Goal: Task Accomplishment & Management: Use online tool/utility

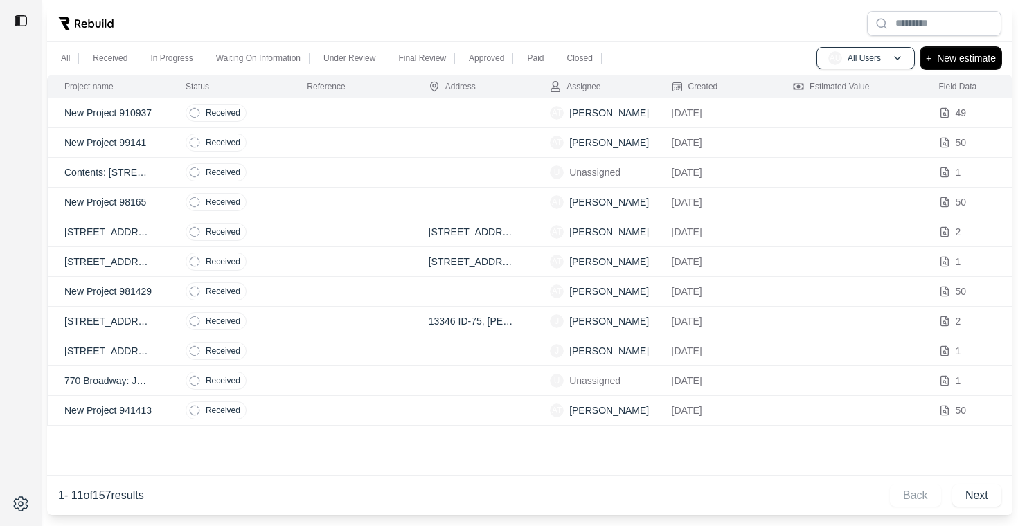
click at [967, 62] on p "New estimate" at bounding box center [966, 58] width 59 height 17
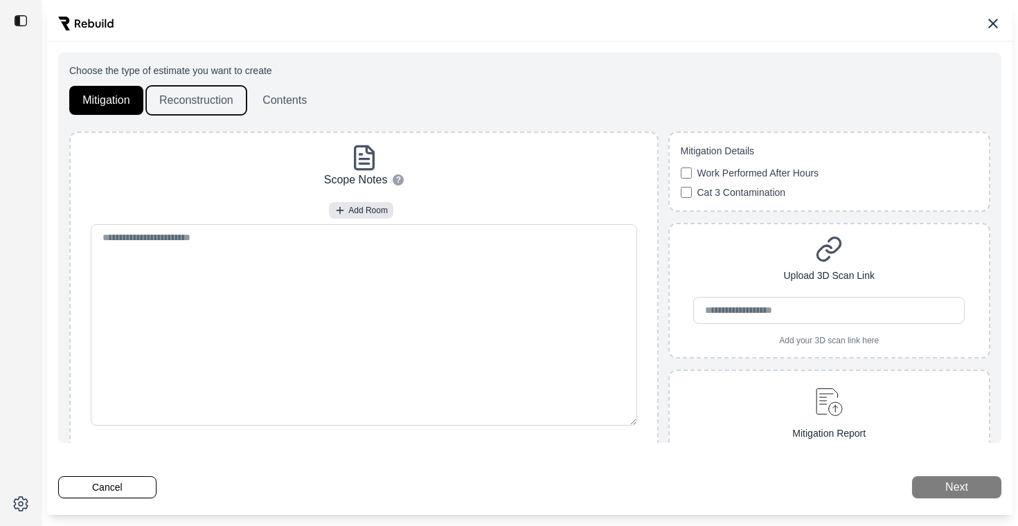
click at [195, 99] on button "Reconstruction" at bounding box center [196, 100] width 100 height 29
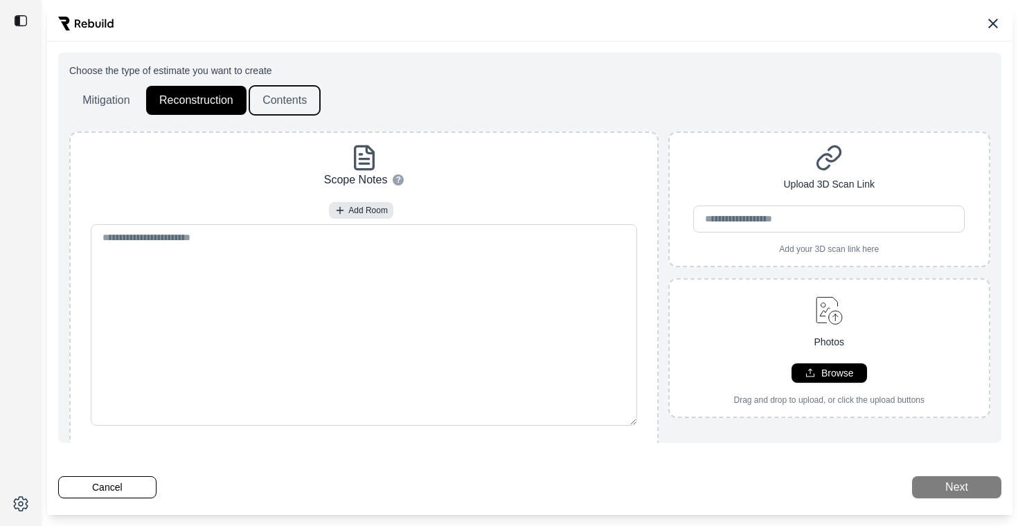
click at [274, 101] on button "Contents" at bounding box center [284, 100] width 71 height 29
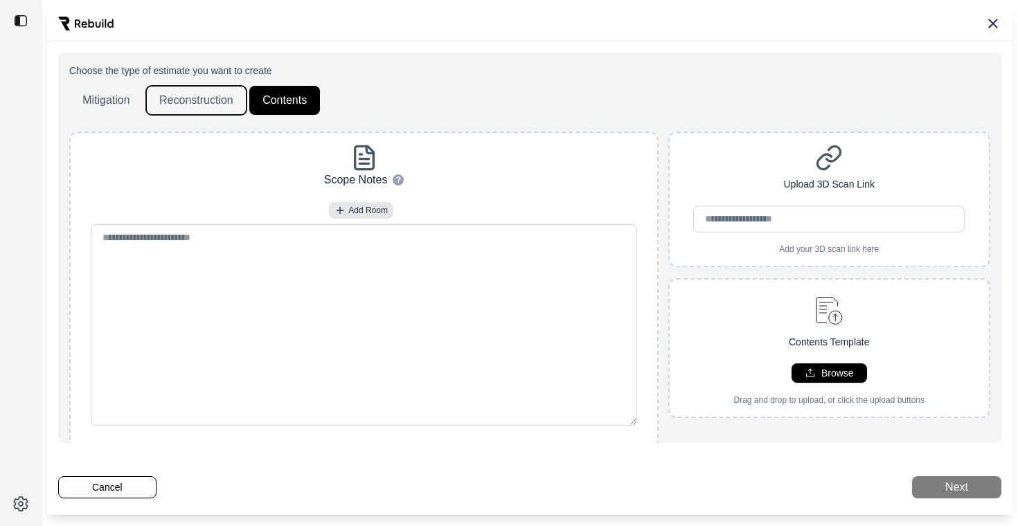
click at [184, 101] on button "Reconstruction" at bounding box center [196, 100] width 100 height 29
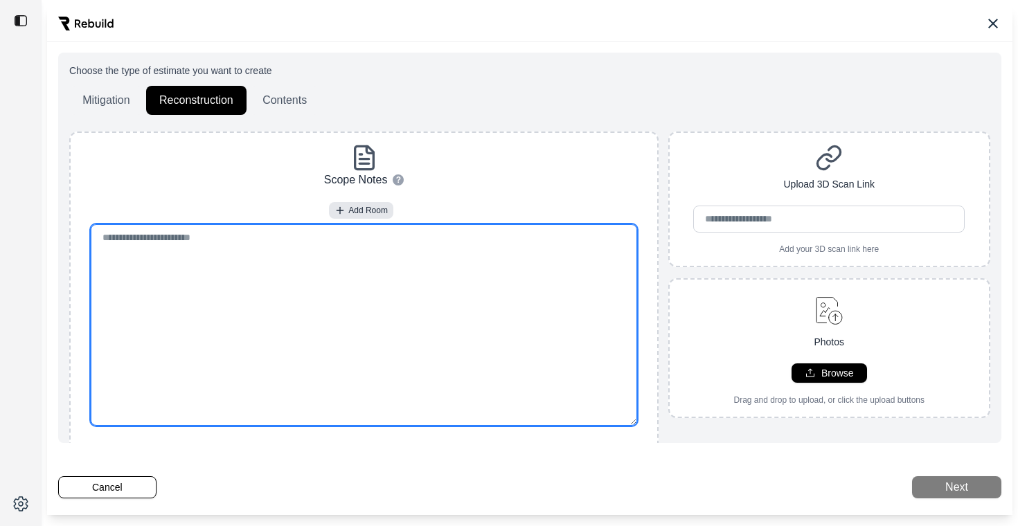
click at [240, 242] on textarea at bounding box center [364, 325] width 547 height 202
paste textarea "**********"
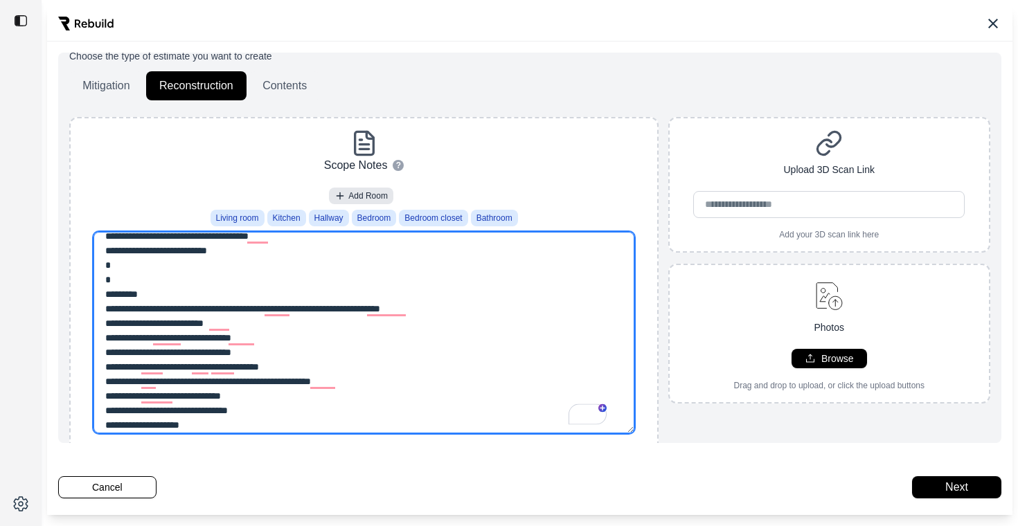
scroll to position [384, 0]
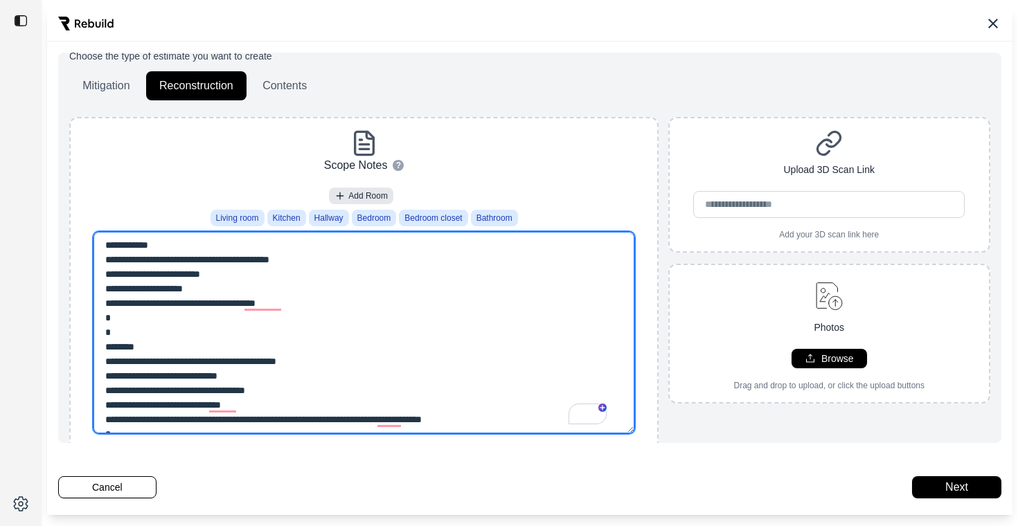
type textarea "**********"
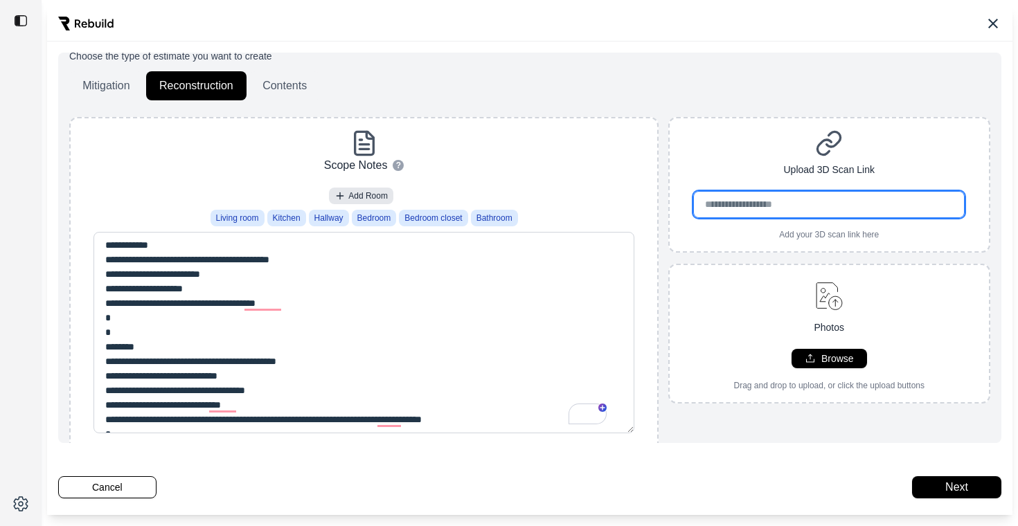
click at [723, 202] on input "url" at bounding box center [828, 204] width 271 height 27
paste input "**********"
type input "**********"
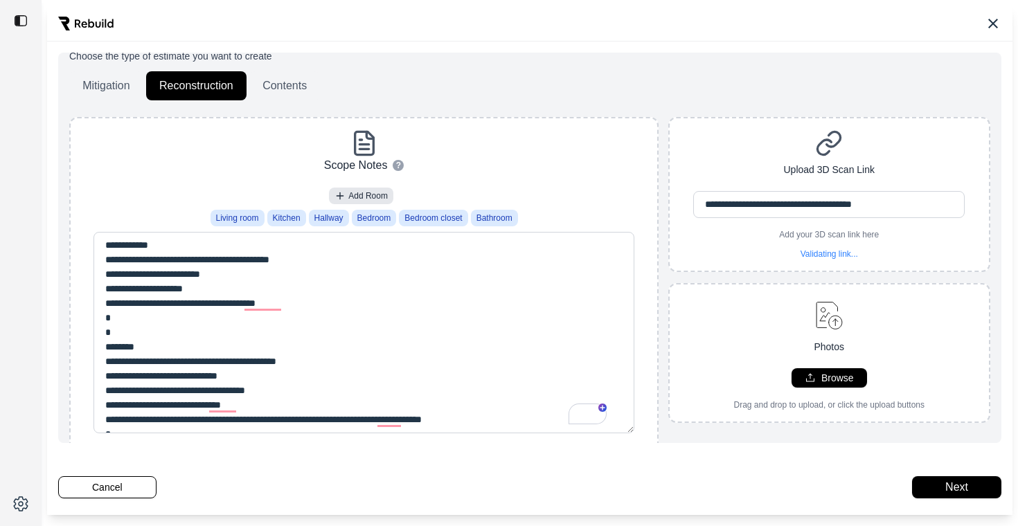
click at [731, 132] on div "**********" at bounding box center [830, 195] width 320 height 130
click at [948, 488] on button "Next" at bounding box center [956, 487] width 89 height 22
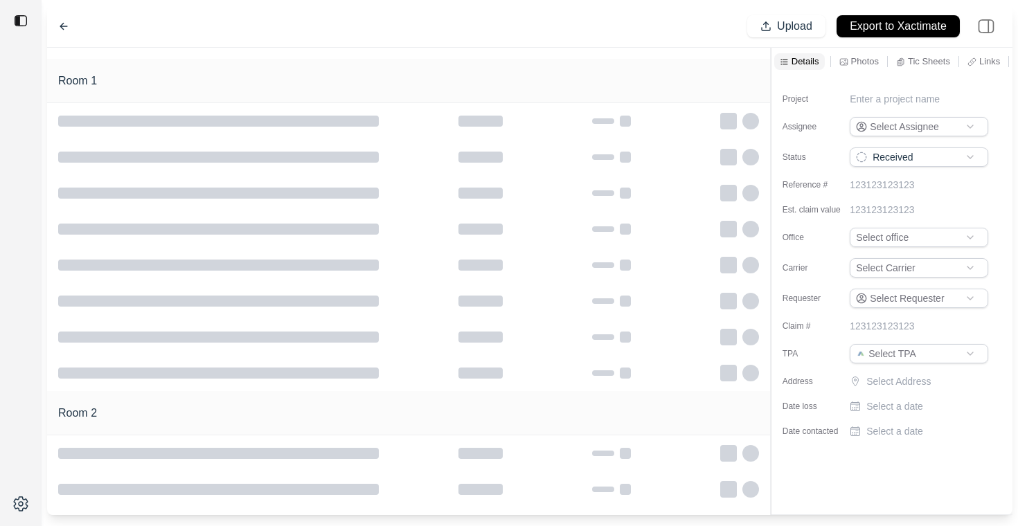
type input "**********"
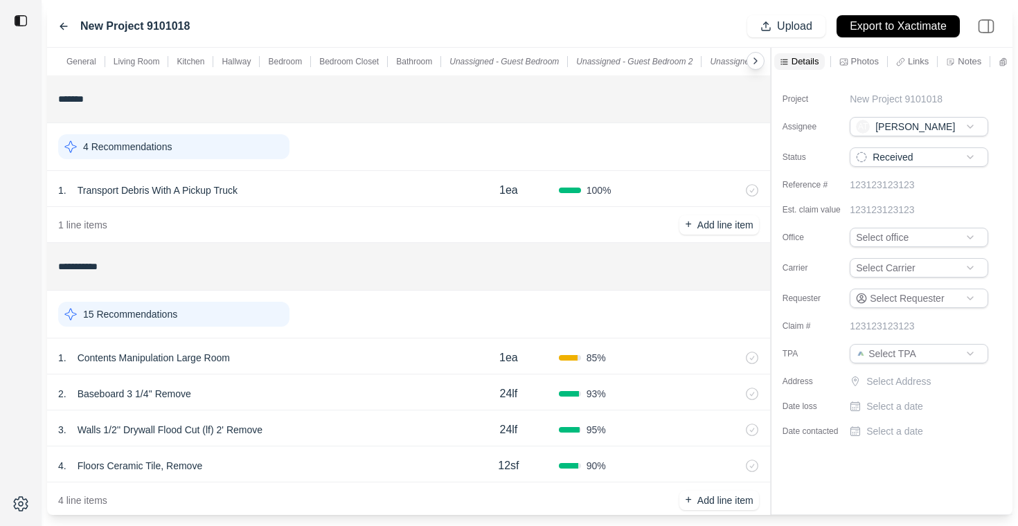
click at [63, 24] on icon at bounding box center [63, 26] width 11 height 11
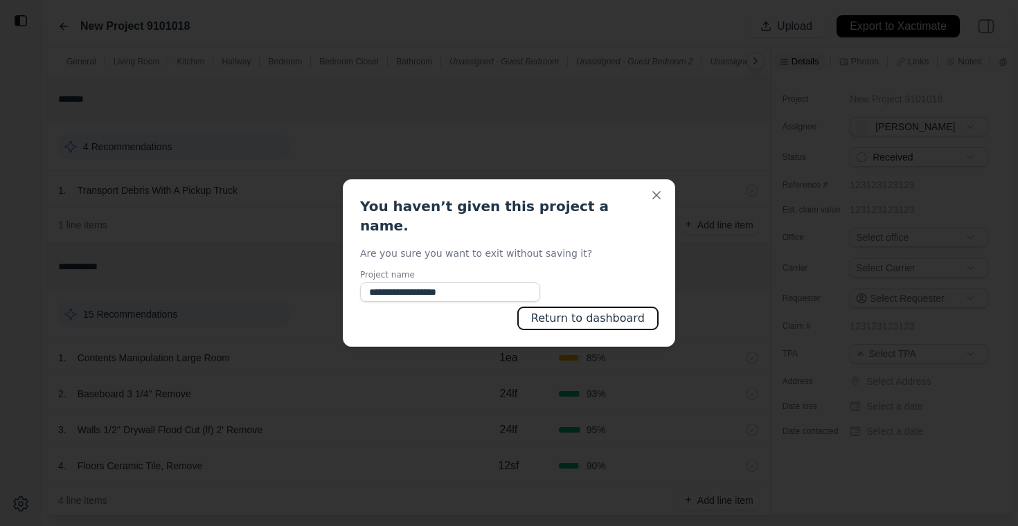
click at [579, 312] on button "Return to dashboard" at bounding box center [588, 318] width 140 height 22
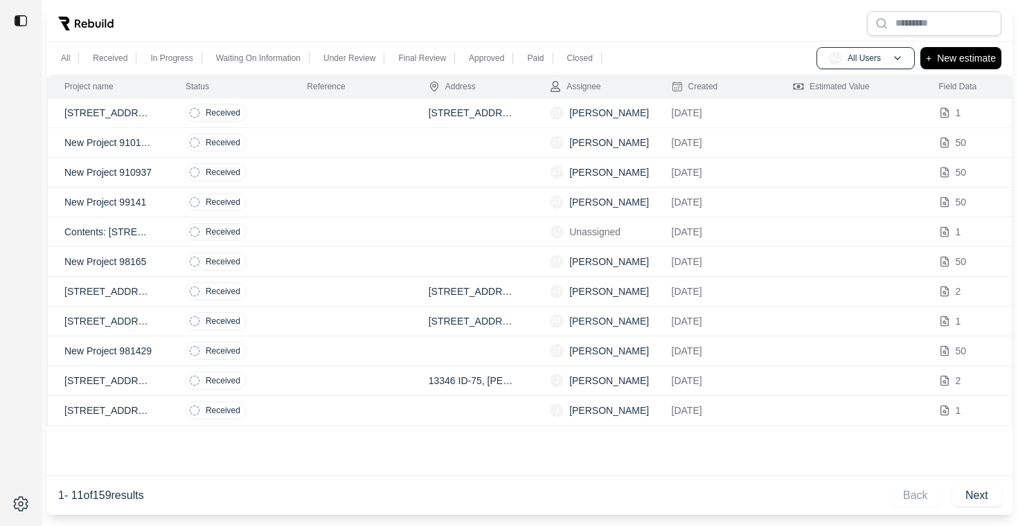
click at [355, 116] on td at bounding box center [350, 113] width 121 height 30
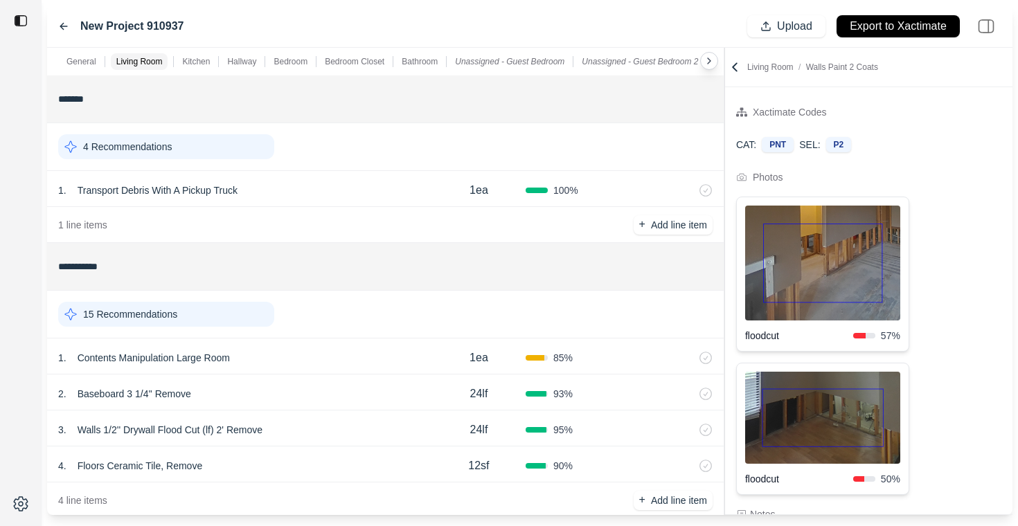
click at [733, 69] on icon at bounding box center [735, 67] width 14 height 14
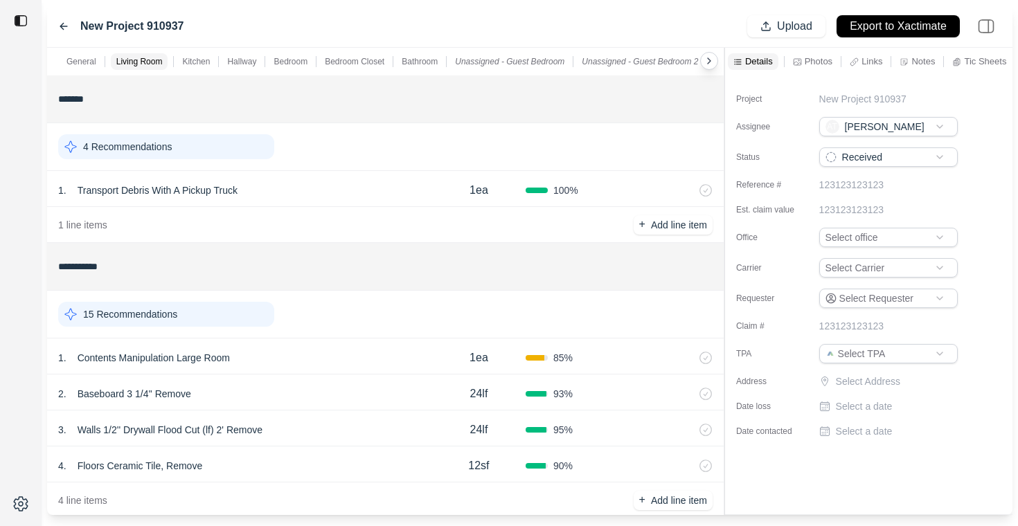
click at [858, 357] on html "**********" at bounding box center [509, 263] width 1018 height 526
click at [975, 314] on html "**********" at bounding box center [509, 263] width 1018 height 526
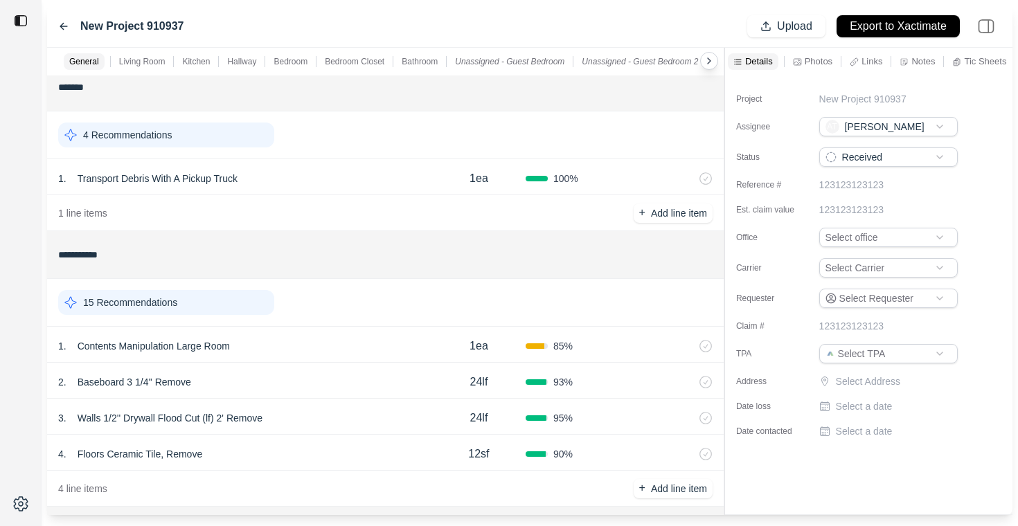
scroll to position [10, 0]
click at [247, 304] on div "15 Recommendations" at bounding box center [166, 304] width 216 height 25
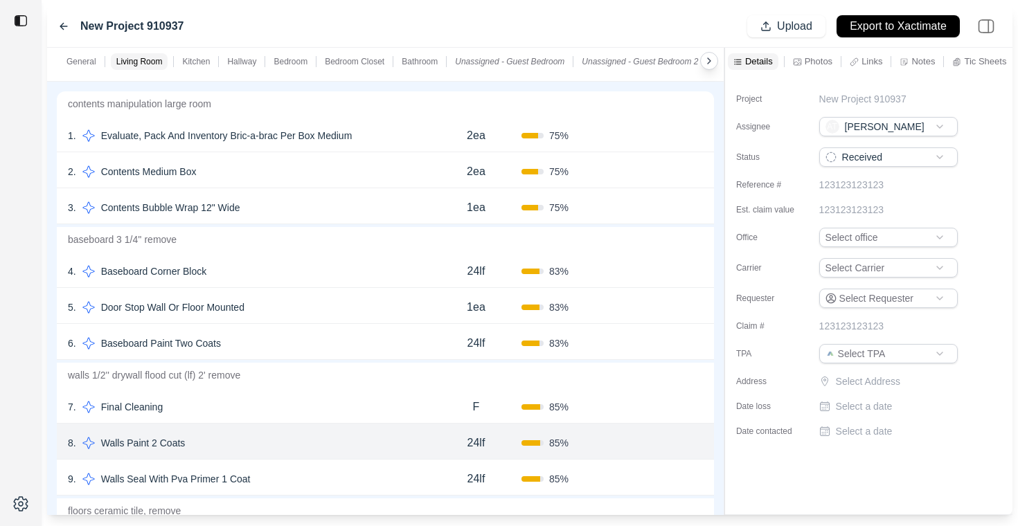
scroll to position [256, 0]
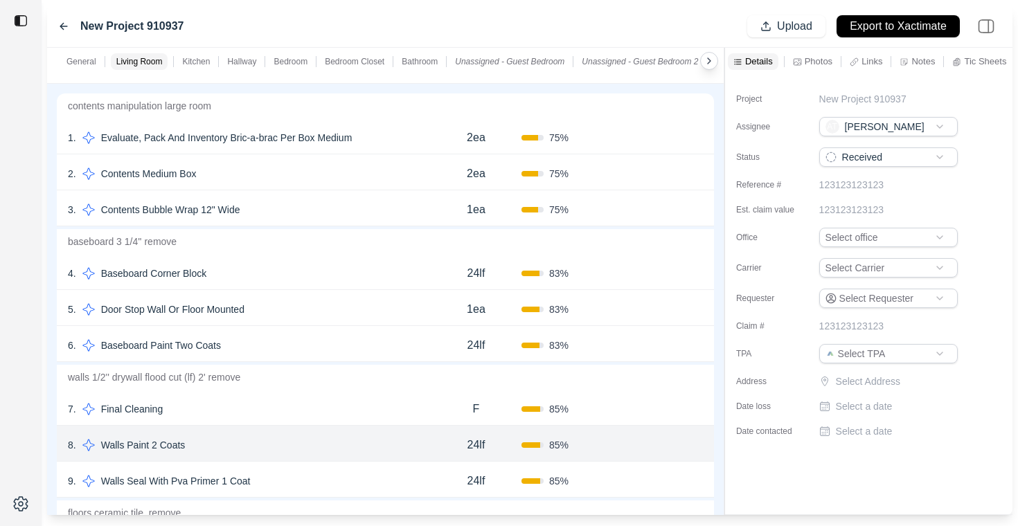
click at [205, 447] on div "8 . Walls Paint 2 Coats" at bounding box center [249, 445] width 363 height 19
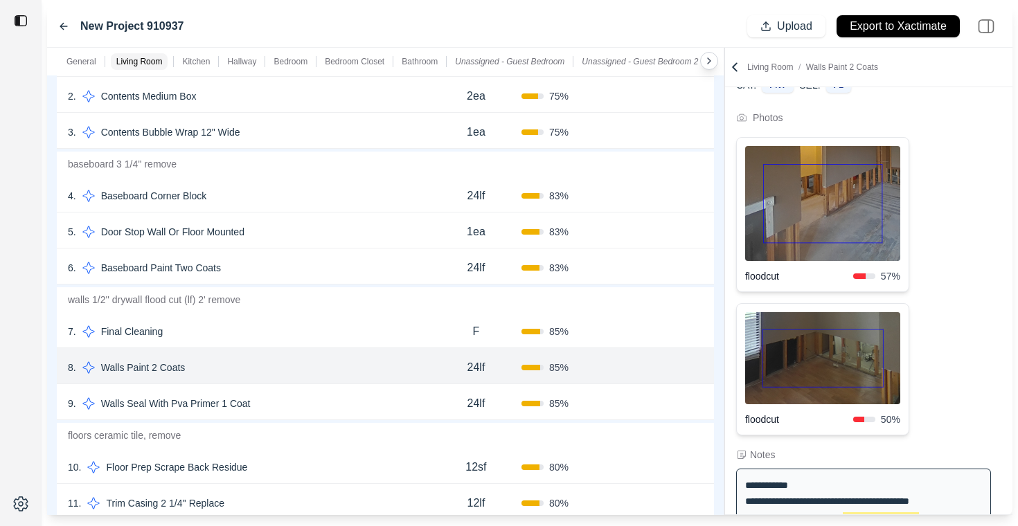
scroll to position [352, 0]
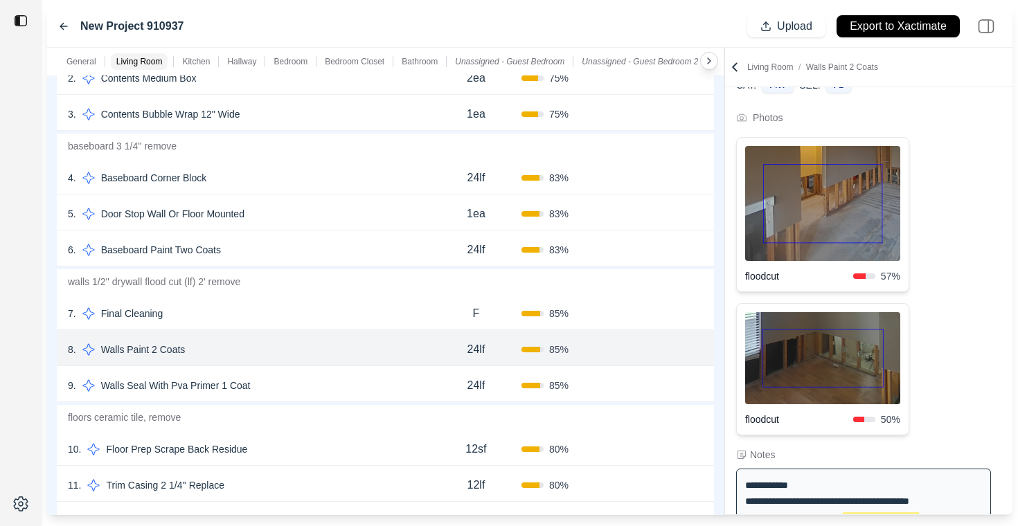
click at [659, 353] on button "Confirm" at bounding box center [663, 350] width 45 height 22
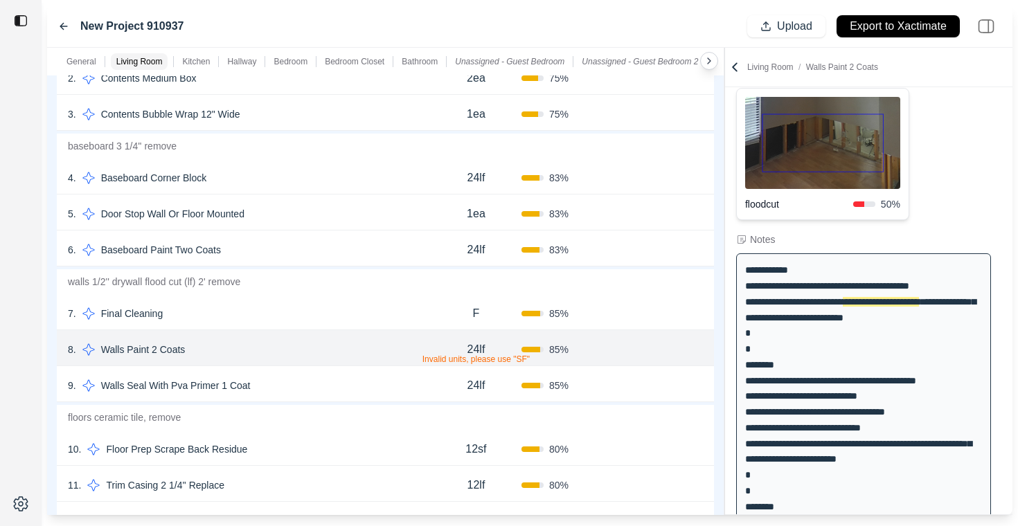
scroll to position [292, 0]
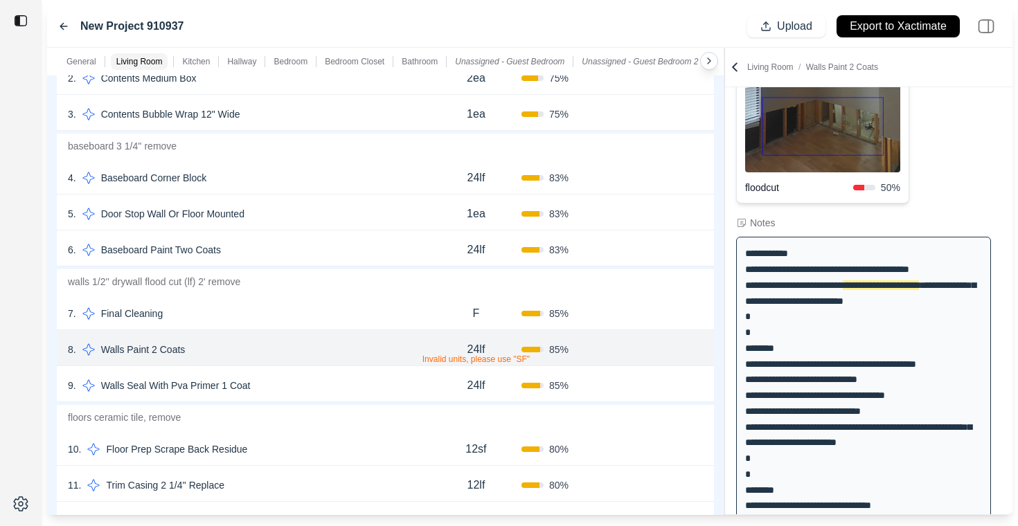
click at [608, 377] on div "9 . Walls Seal With Pva Primer 1 Coat 24lf 85 % Confirm" at bounding box center [385, 384] width 657 height 36
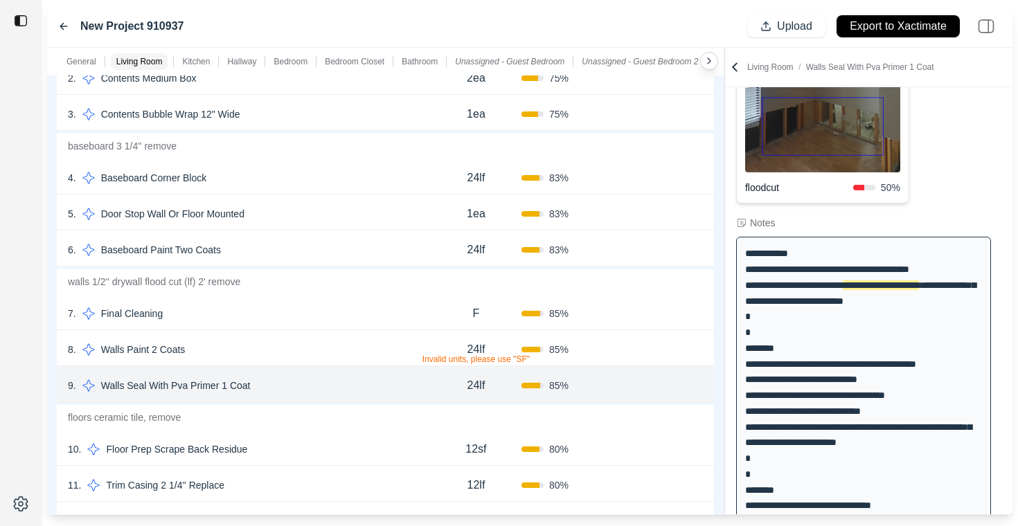
click at [607, 313] on div "85 %" at bounding box center [566, 314] width 91 height 14
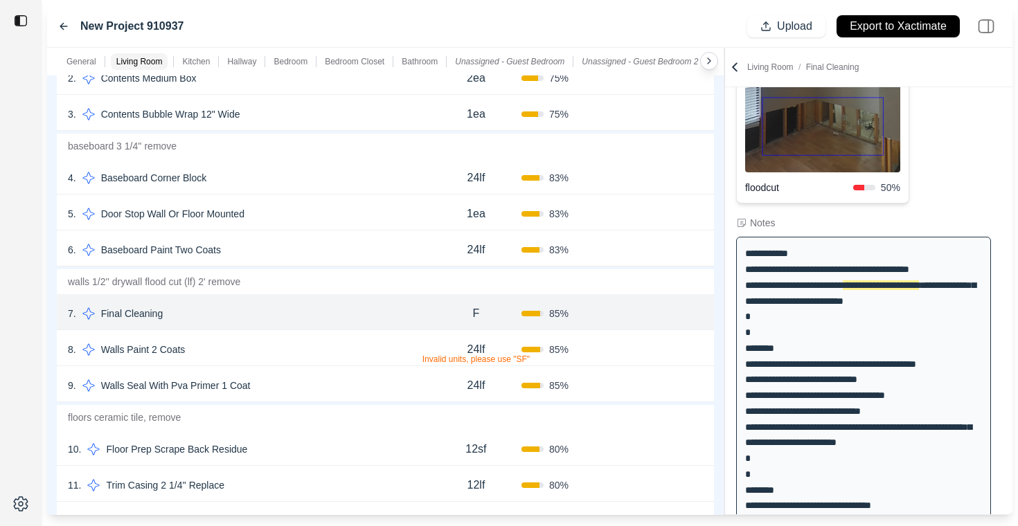
click at [621, 223] on div "Confirm" at bounding box center [657, 214] width 91 height 22
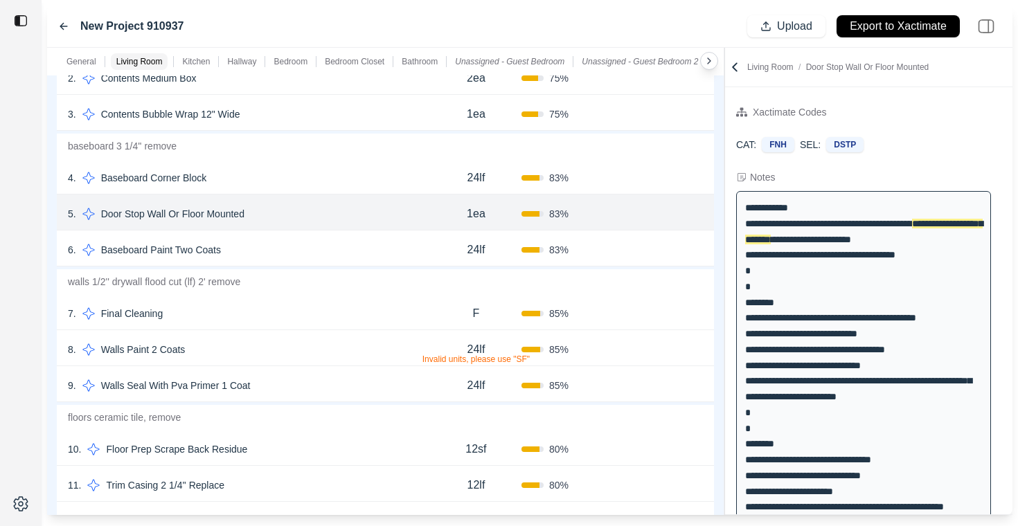
click at [618, 188] on div "Confirm" at bounding box center [657, 178] width 91 height 22
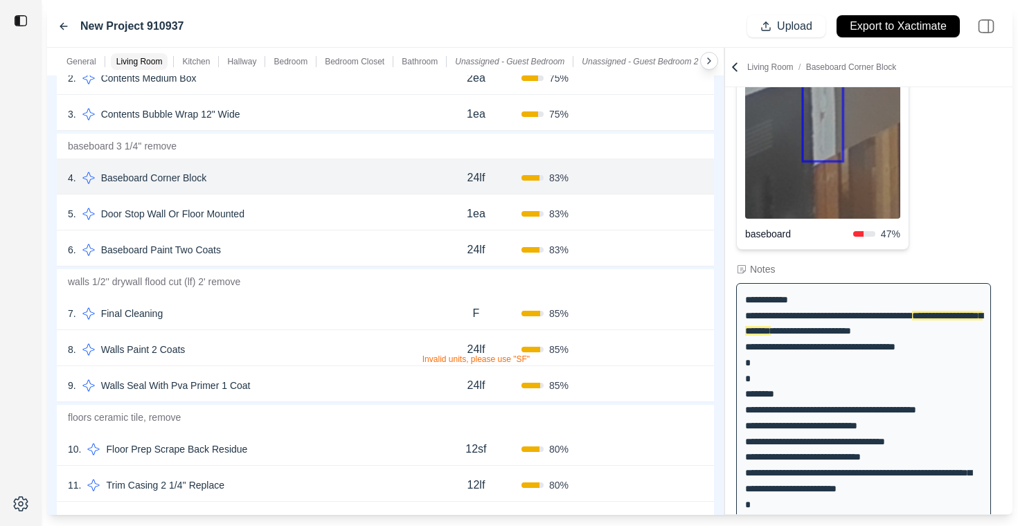
scroll to position [261, 0]
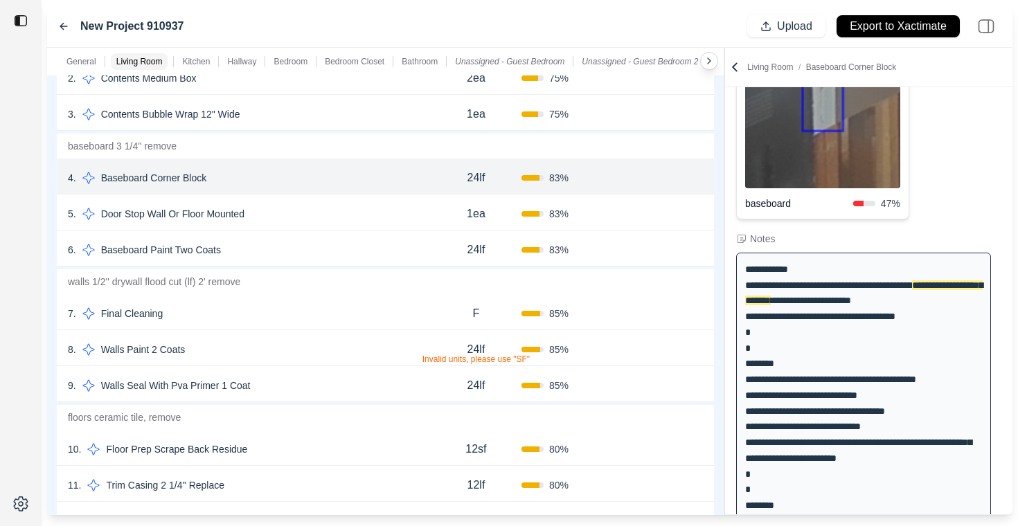
click at [602, 242] on div "6 . Baseboard Paint Two Coats 24lf 83 % Confirm" at bounding box center [385, 249] width 657 height 36
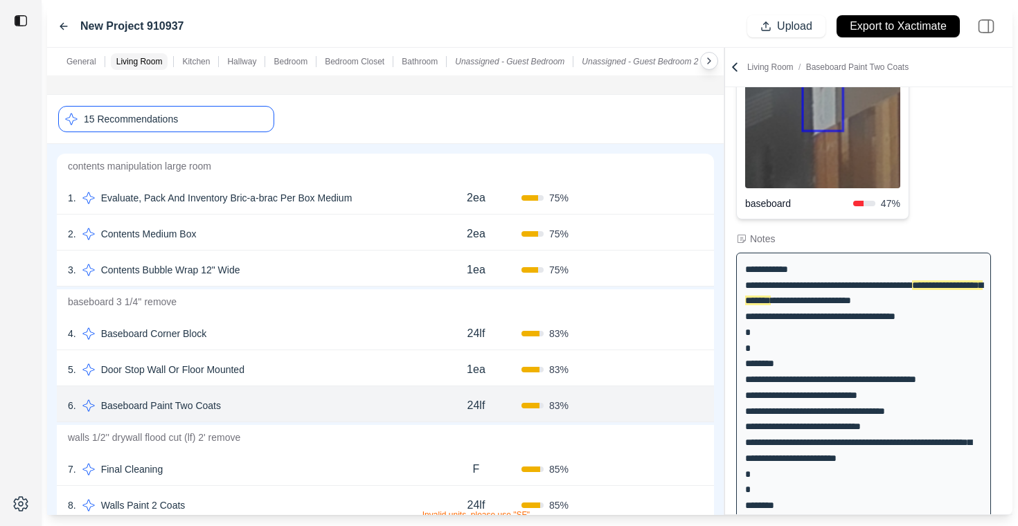
scroll to position [184, 0]
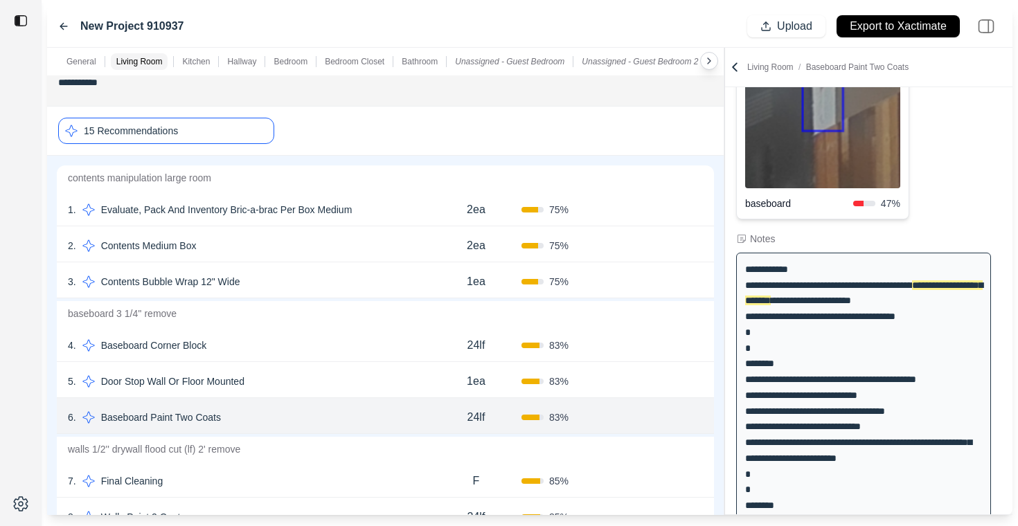
click at [222, 129] on div "15 Recommendations" at bounding box center [166, 131] width 216 height 26
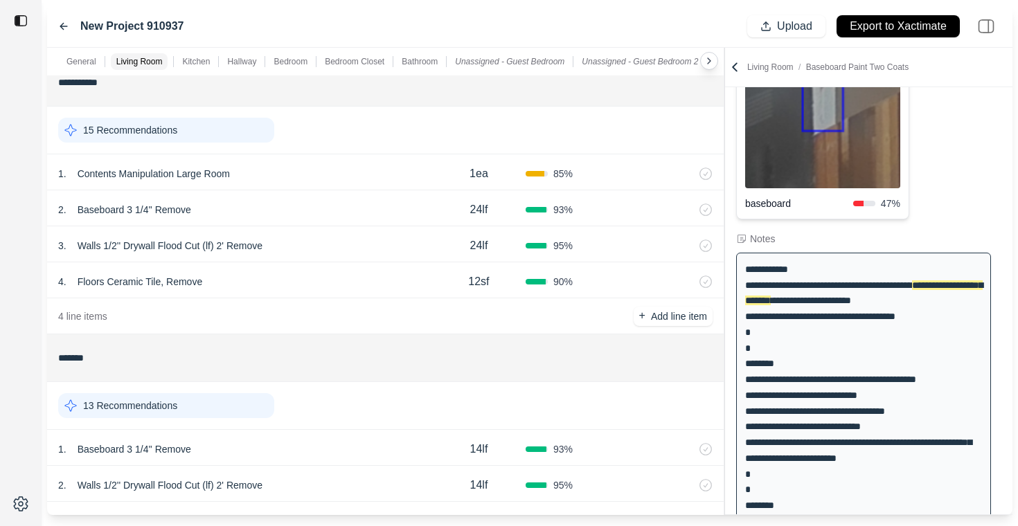
click at [738, 69] on icon at bounding box center [735, 67] width 14 height 14
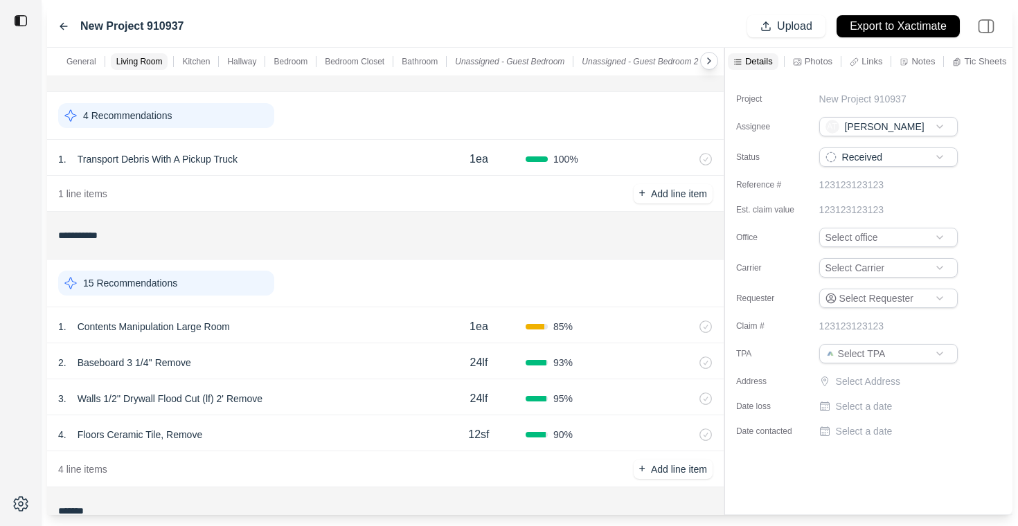
scroll to position [0, 0]
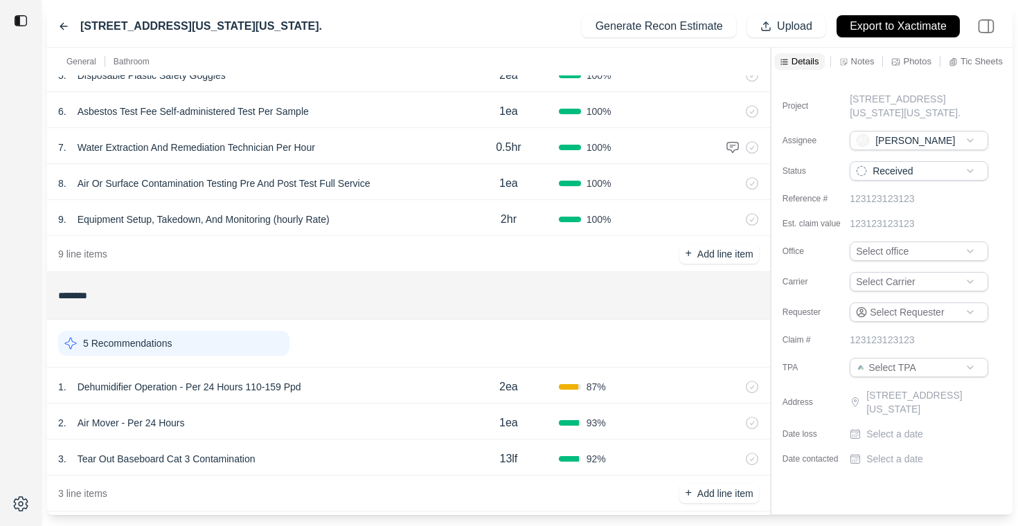
scroll to position [278, 0]
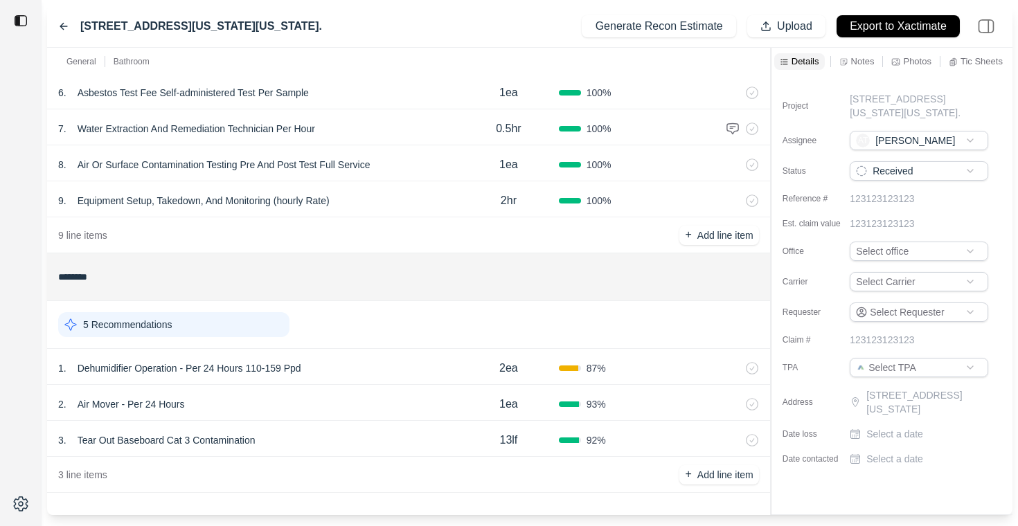
click at [861, 57] on p "Notes" at bounding box center [863, 61] width 24 height 12
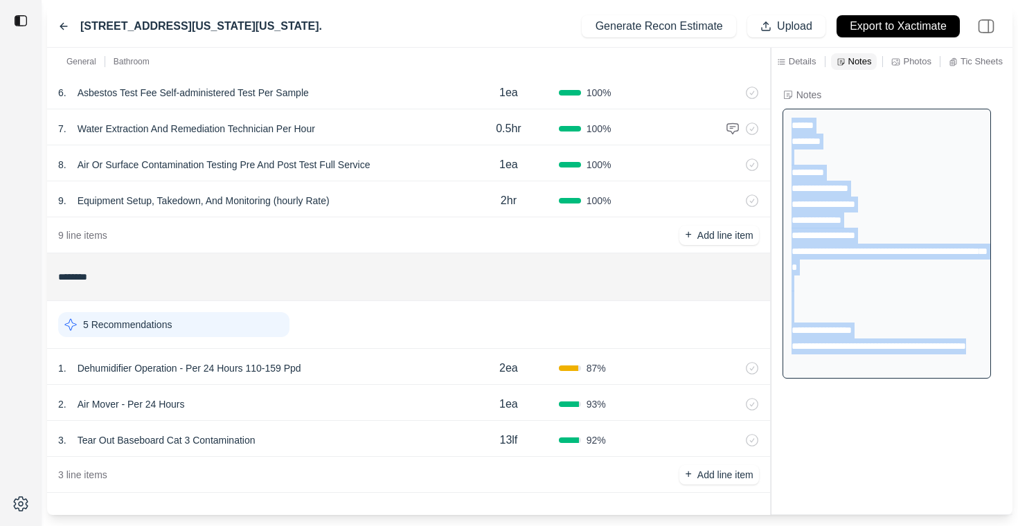
drag, startPoint x: 826, startPoint y: 364, endPoint x: 789, endPoint y: 110, distance: 256.1
click at [789, 110] on div "**********" at bounding box center [887, 244] width 208 height 270
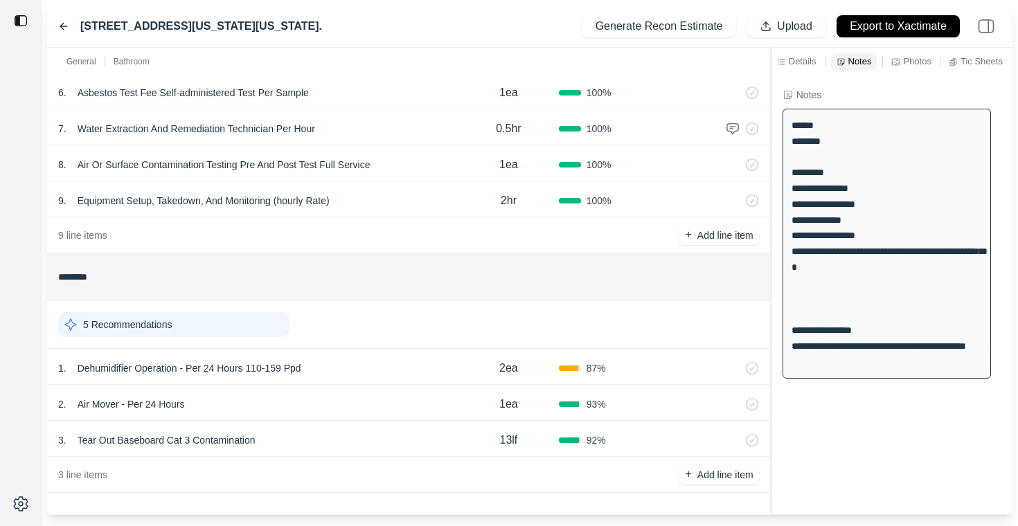
click at [841, 235] on div "**********" at bounding box center [887, 244] width 208 height 270
click at [123, 373] on p "Dehumidifier Operation - Per 24 Hours 110-159 Ppd" at bounding box center [189, 368] width 235 height 19
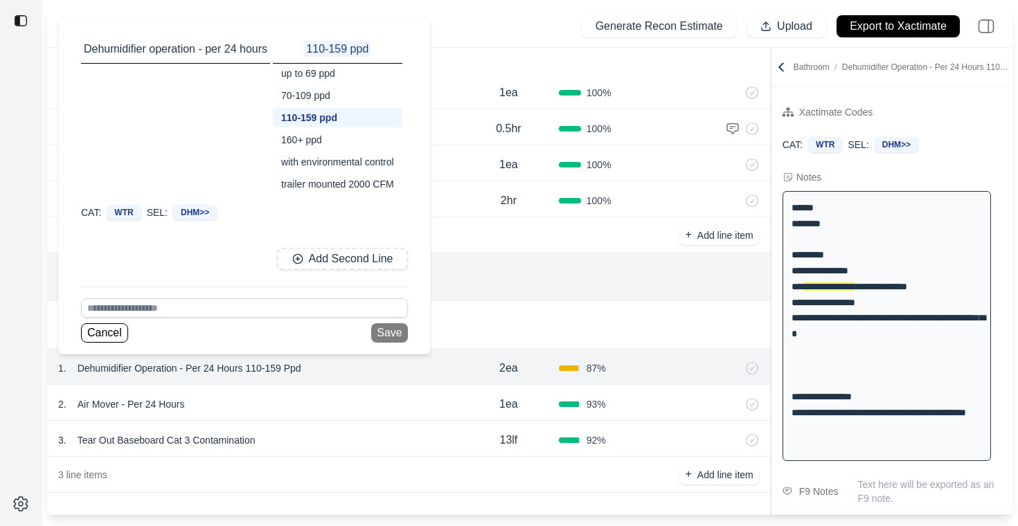
click at [0, 358] on div at bounding box center [21, 263] width 42 height 526
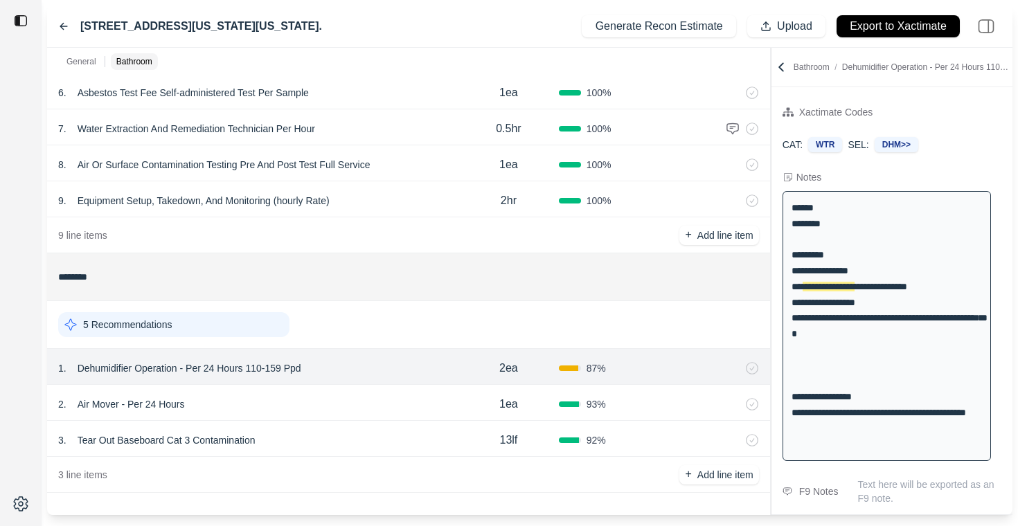
click at [208, 398] on div "2 . Air Mover - Per 24 Hours" at bounding box center [258, 404] width 400 height 19
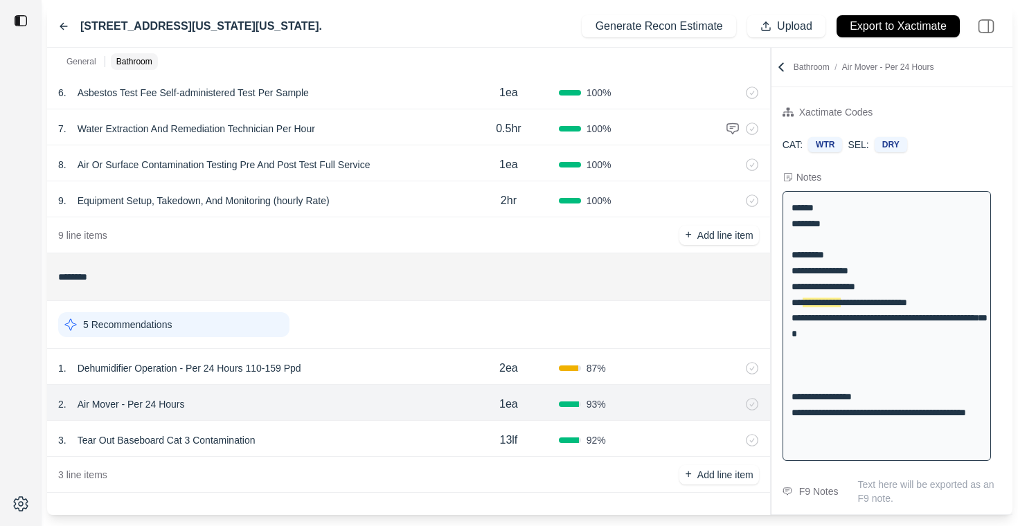
scroll to position [1, 0]
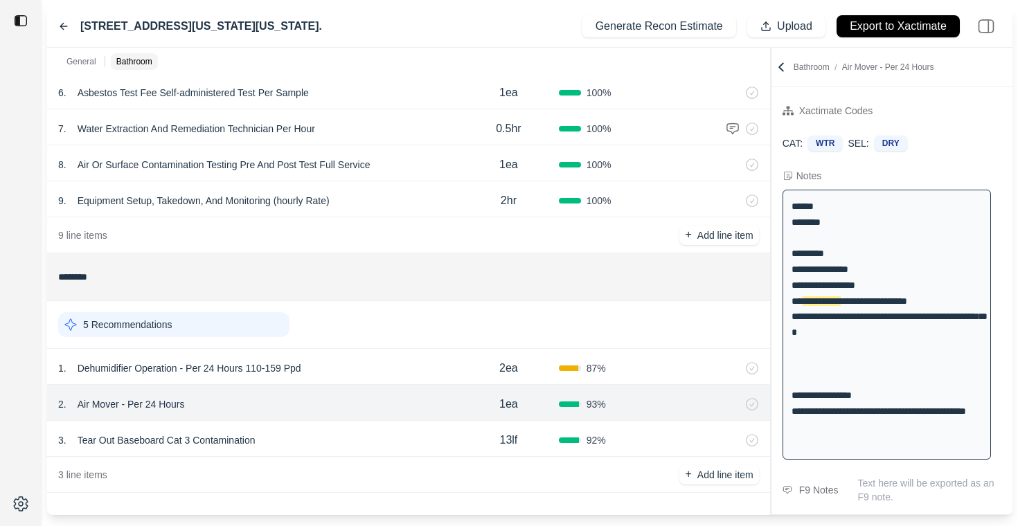
click at [637, 438] on div "92 %" at bounding box center [609, 441] width 100 height 14
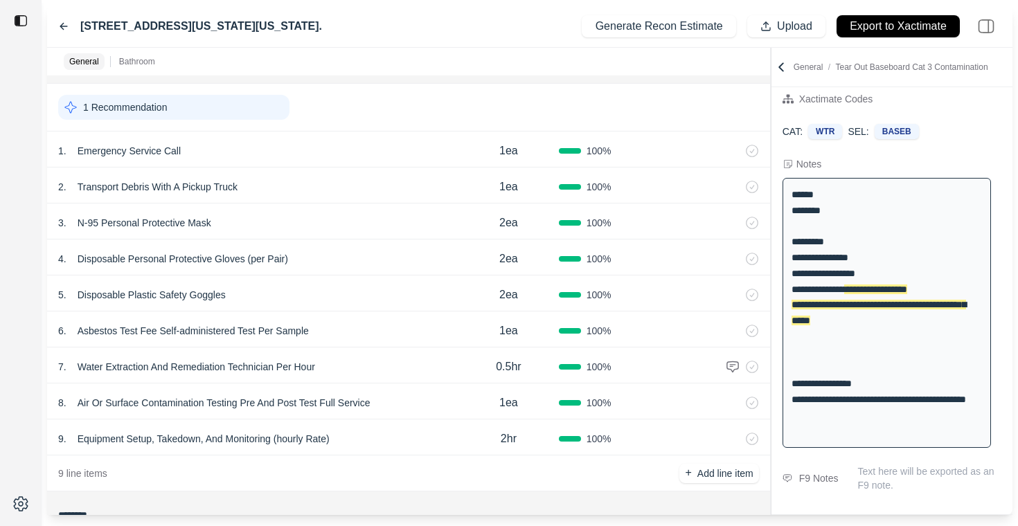
scroll to position [0, 0]
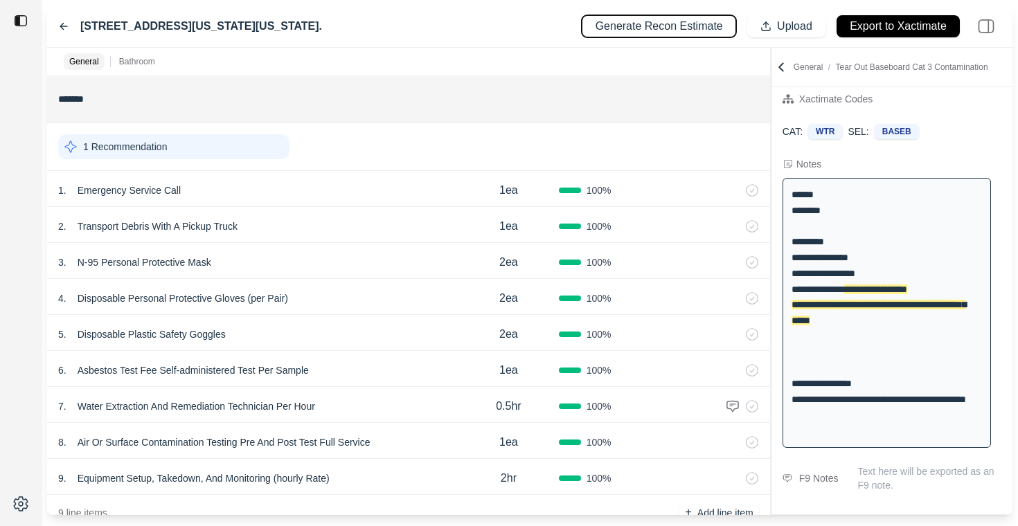
click at [652, 27] on p "Generate Recon Estimate" at bounding box center [659, 27] width 127 height 16
click at [66, 26] on icon at bounding box center [63, 27] width 7 height 6
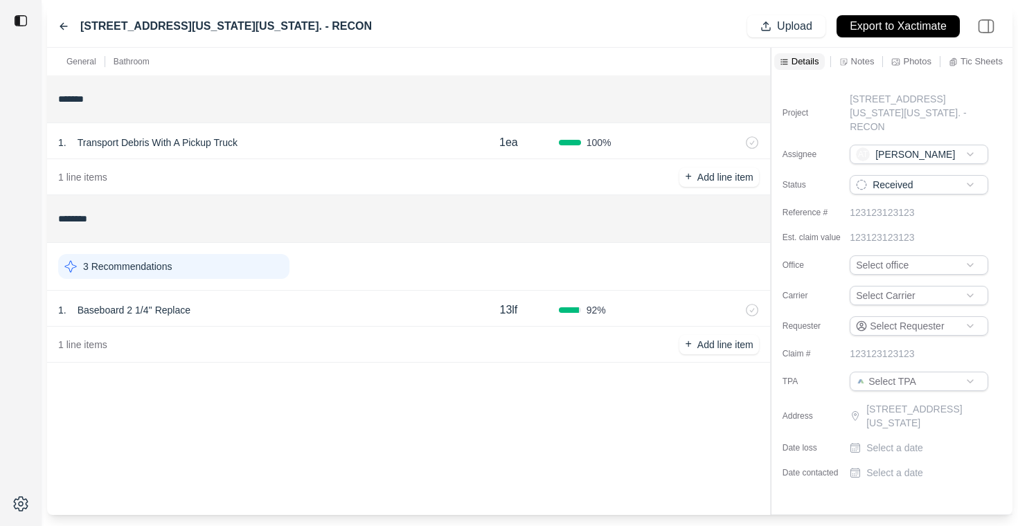
click at [298, 308] on div "1 . Baseboard 2 1/4'' Replace" at bounding box center [258, 310] width 400 height 19
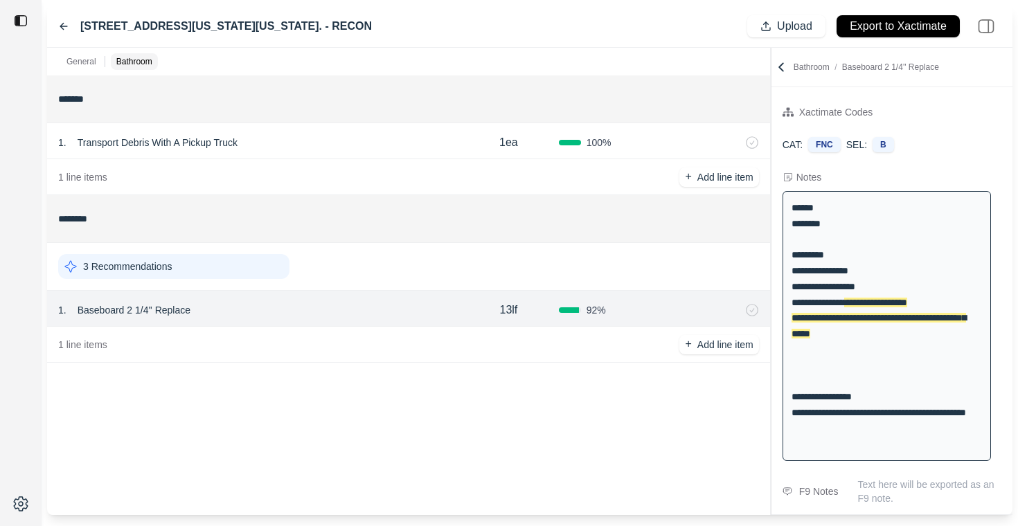
scroll to position [13, 0]
